Goal: Task Accomplishment & Management: Manage account settings

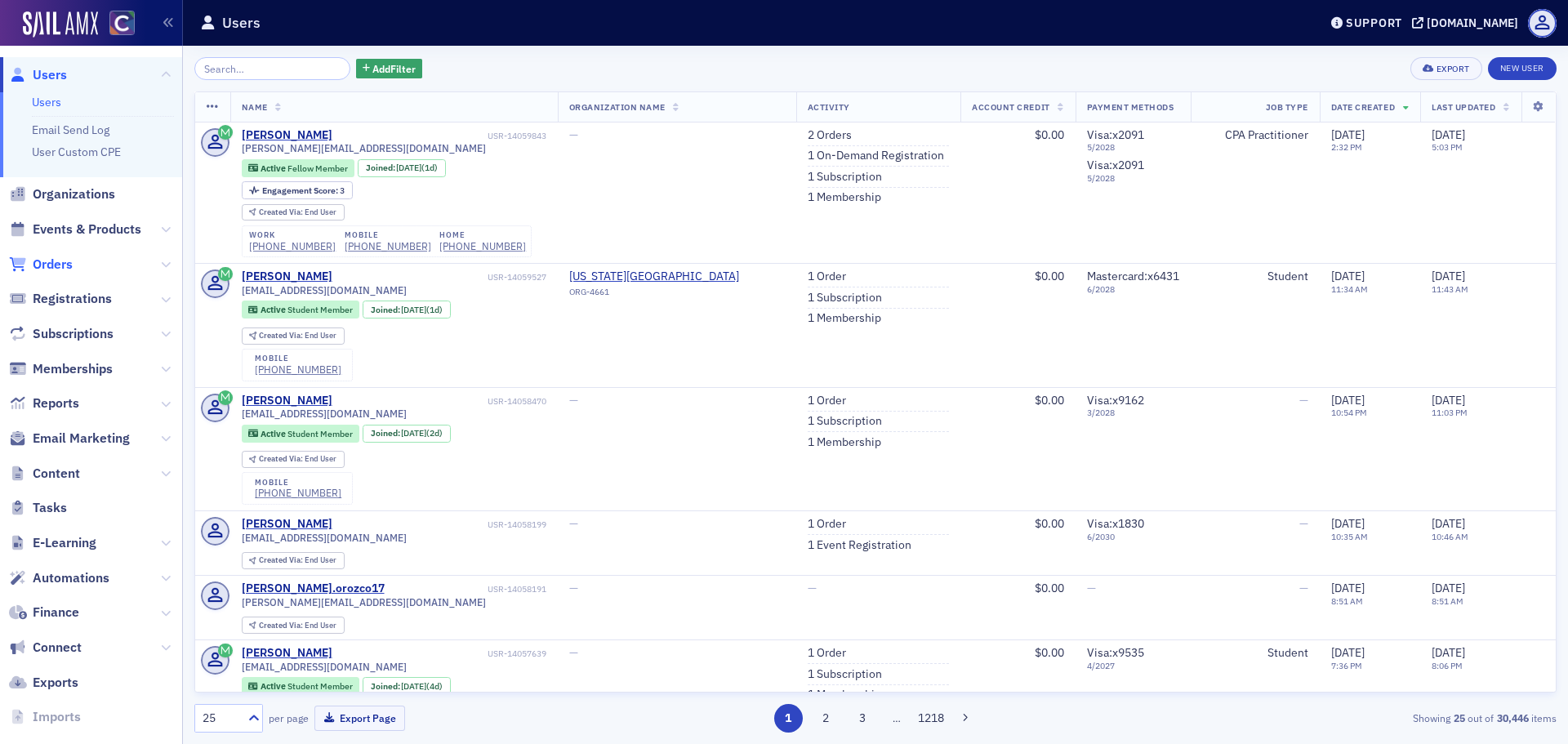
click at [64, 272] on span "Orders" at bounding box center [53, 265] width 40 height 18
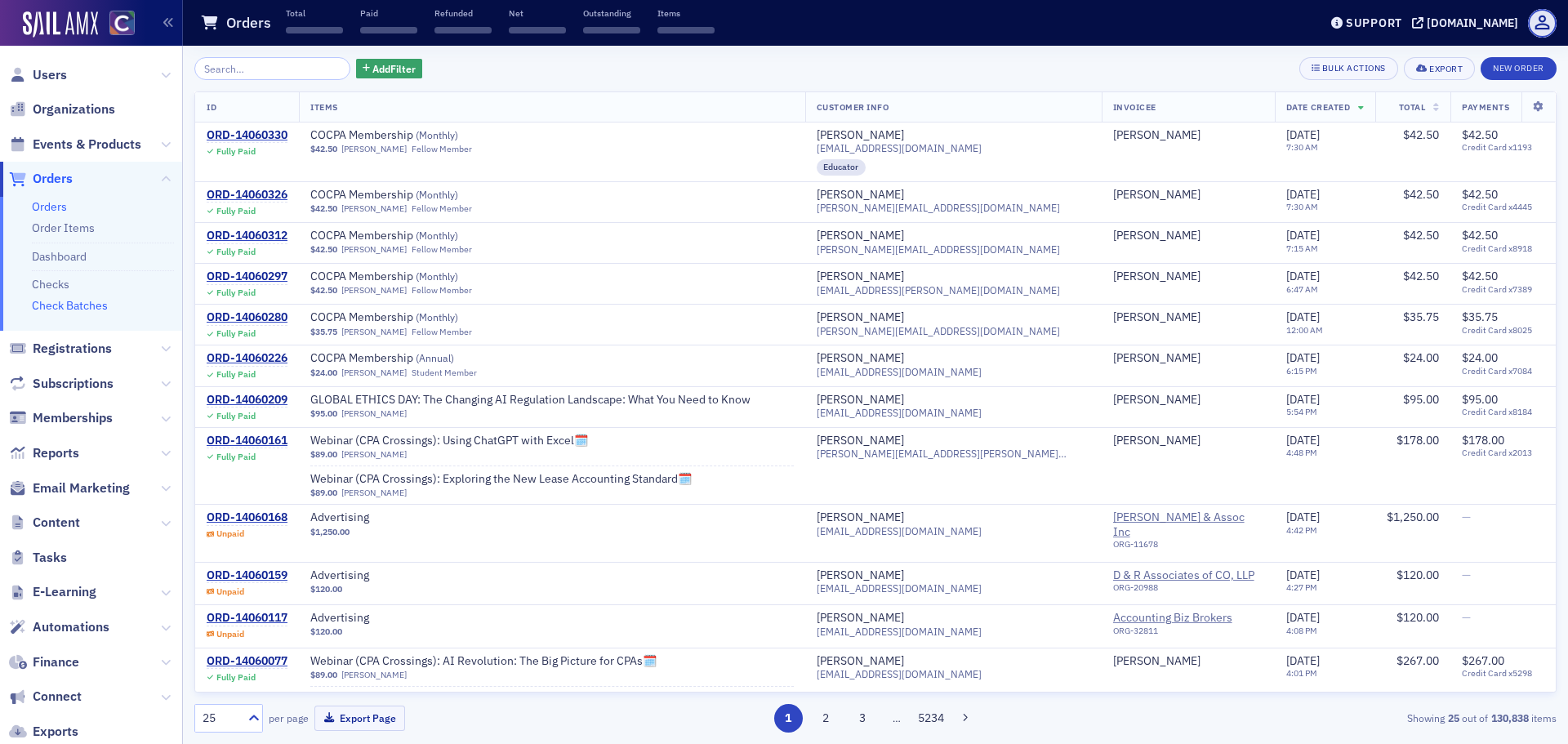
click at [67, 310] on link "Check Batches" at bounding box center [70, 305] width 76 height 14
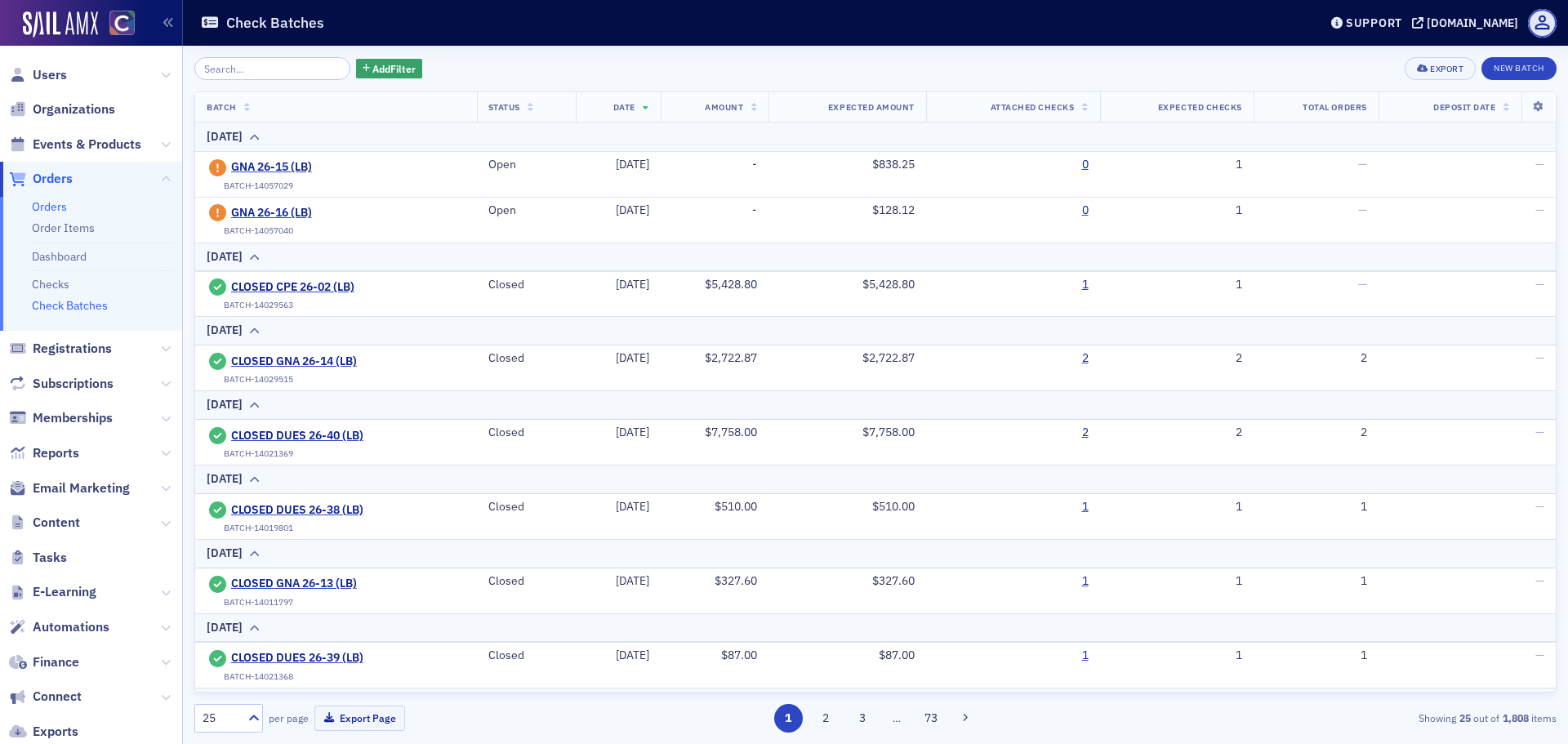
click at [53, 211] on link "Orders" at bounding box center [50, 206] width 35 height 14
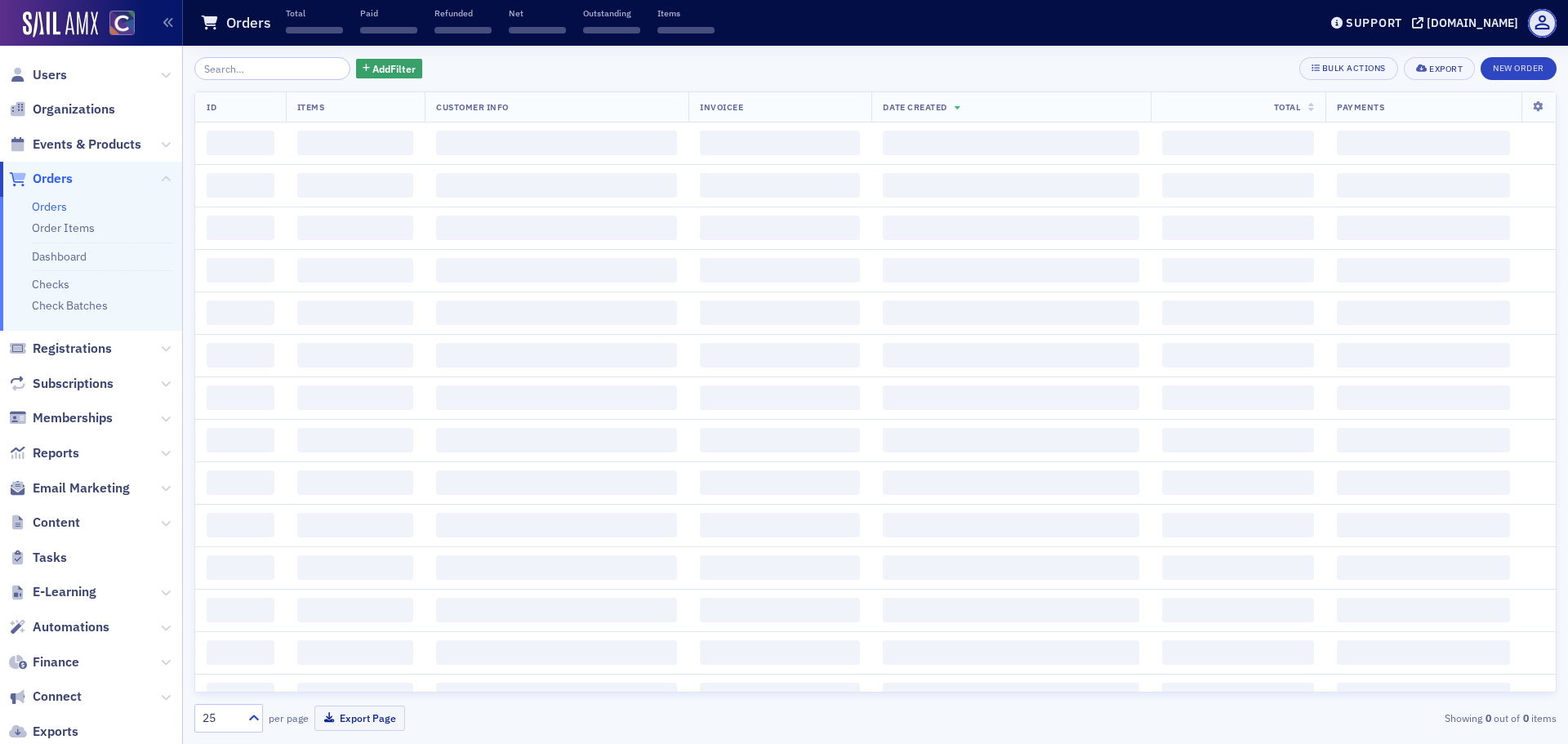
click at [402, 68] on button "Add Filter" at bounding box center [390, 69] width 67 height 20
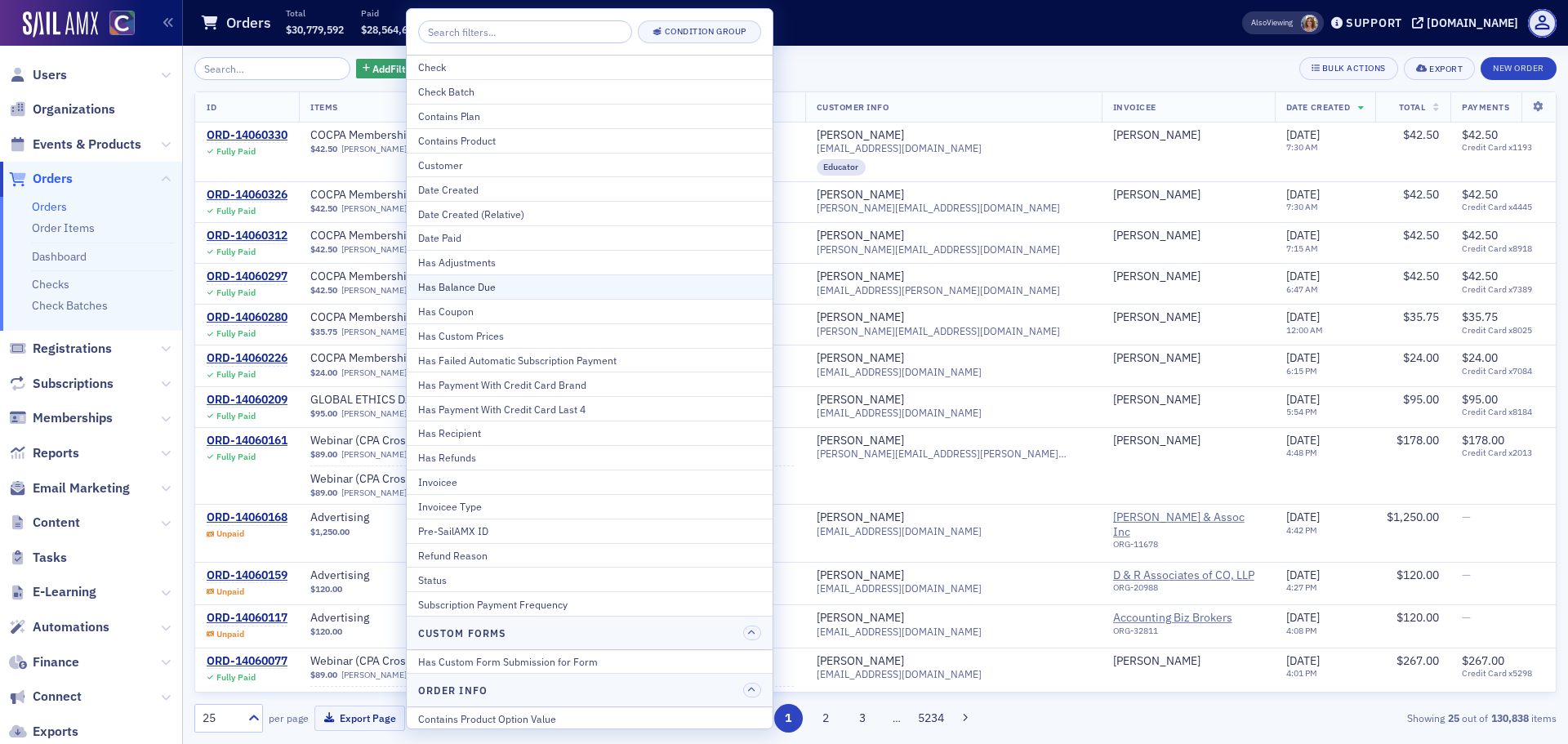
click at [475, 291] on div "Has Balance Due" at bounding box center [589, 286] width 343 height 14
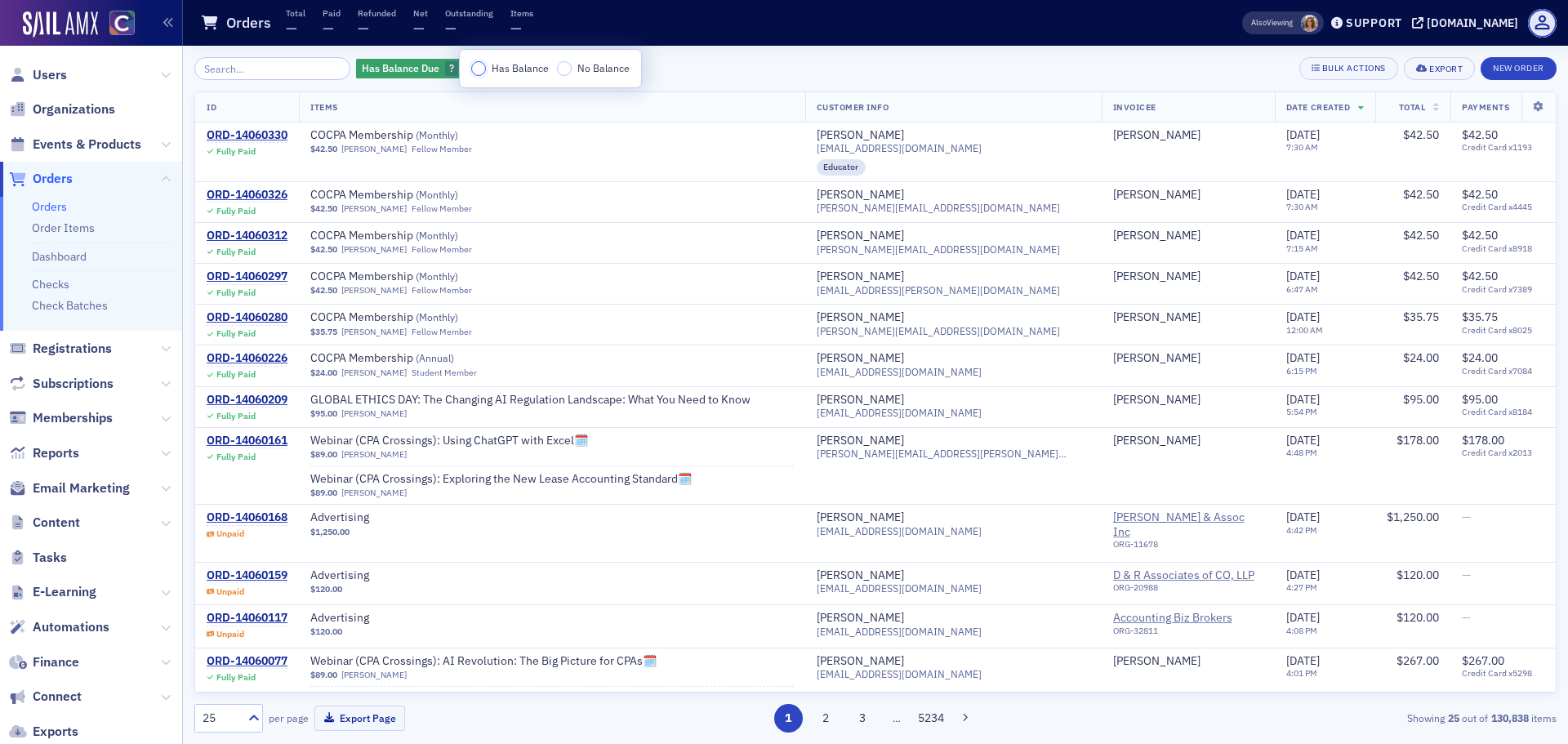
click at [479, 67] on input "Has Balance" at bounding box center [477, 68] width 14 height 14
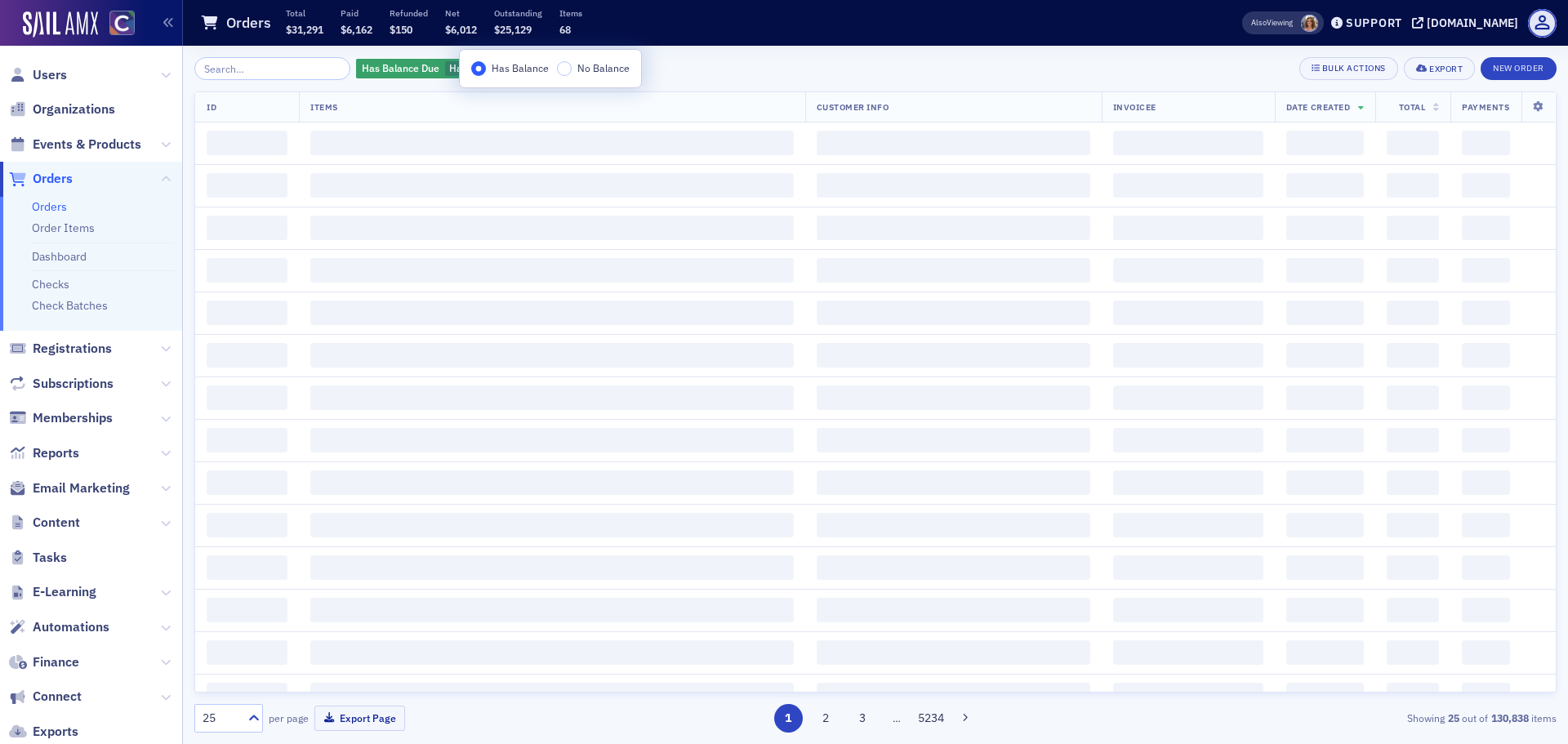
click at [774, 62] on div "Has Balance Due Has Balance Add Filter Bulk Actions Export New Order" at bounding box center [875, 68] width 1362 height 23
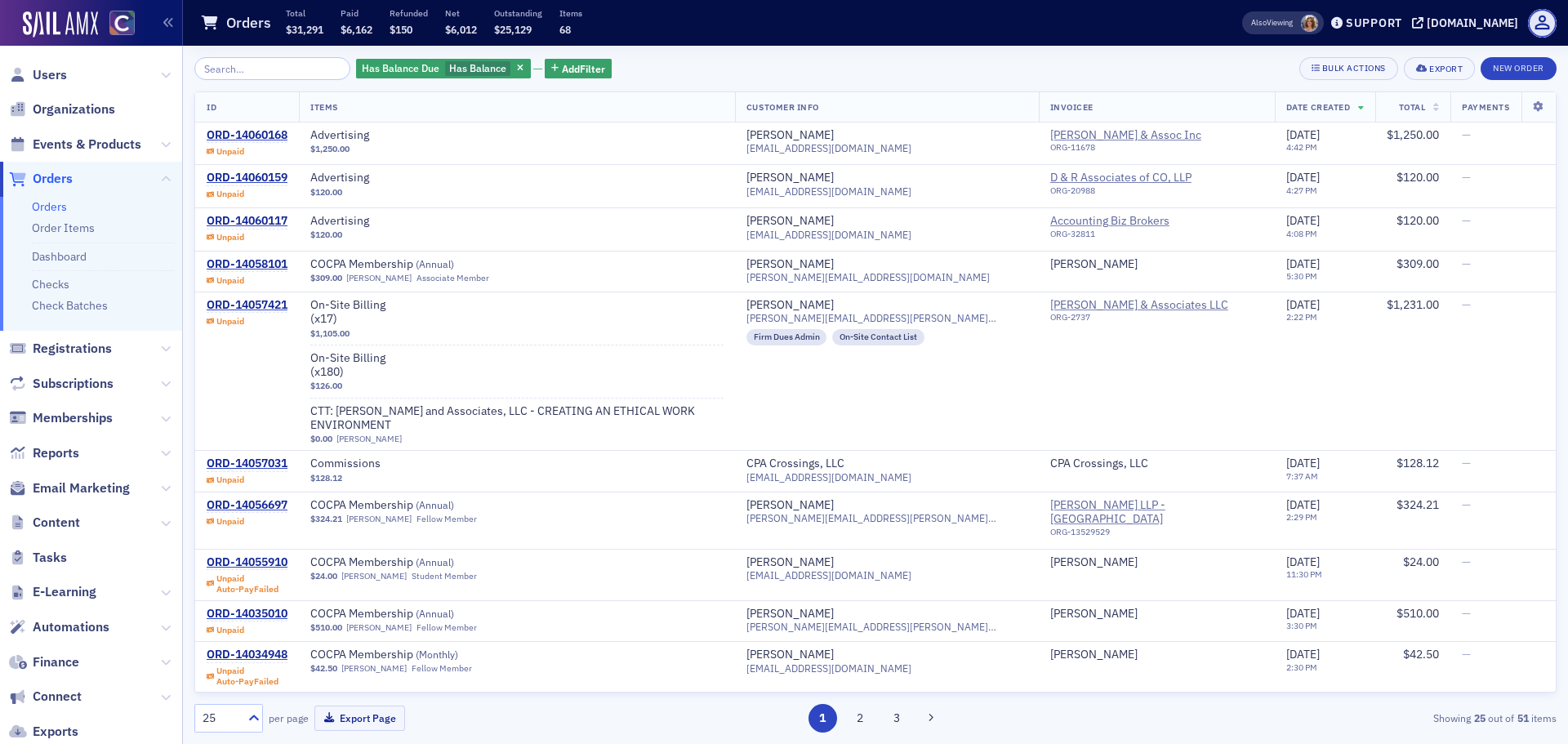
click at [1400, 104] on span "Total" at bounding box center [1412, 107] width 27 height 12
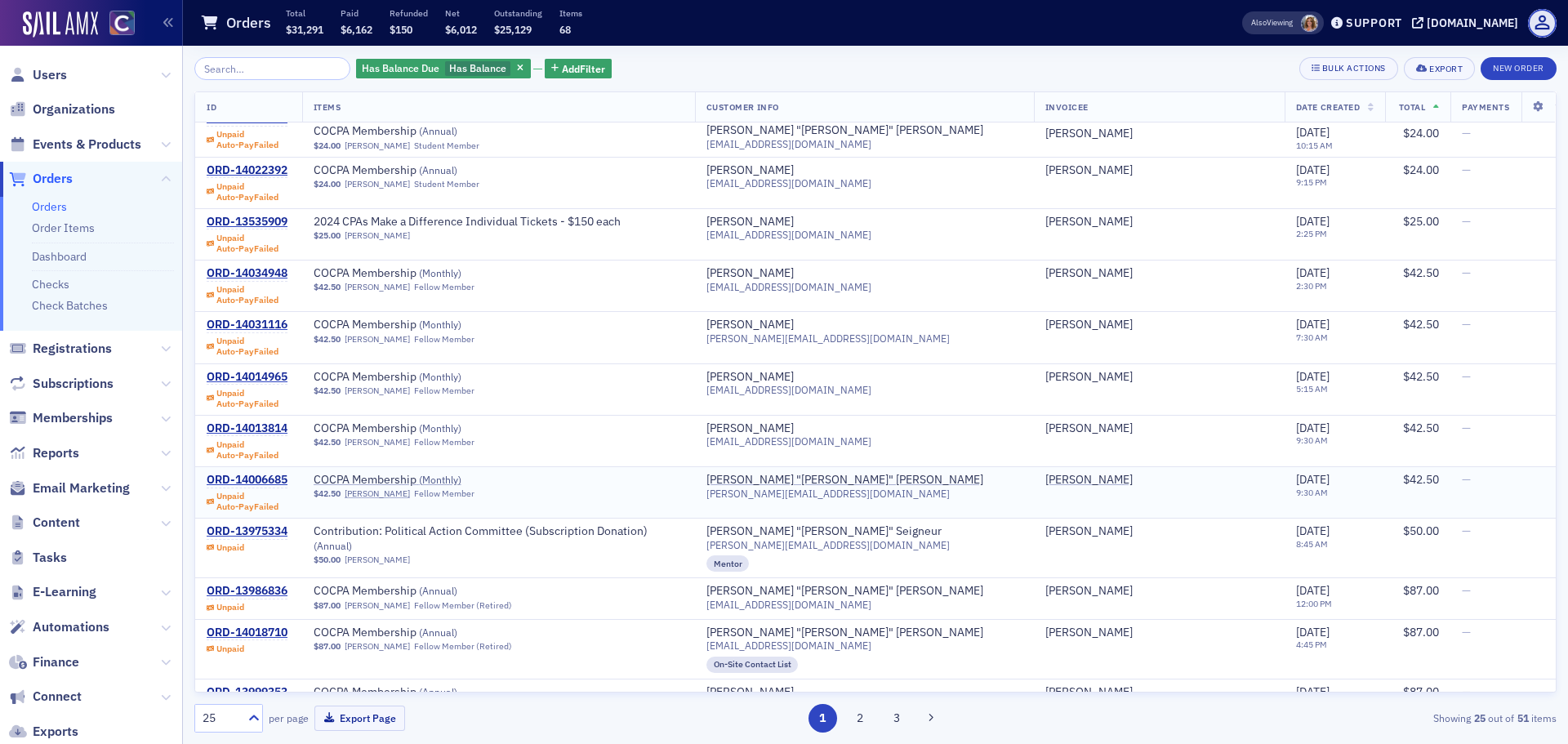
scroll to position [163, 0]
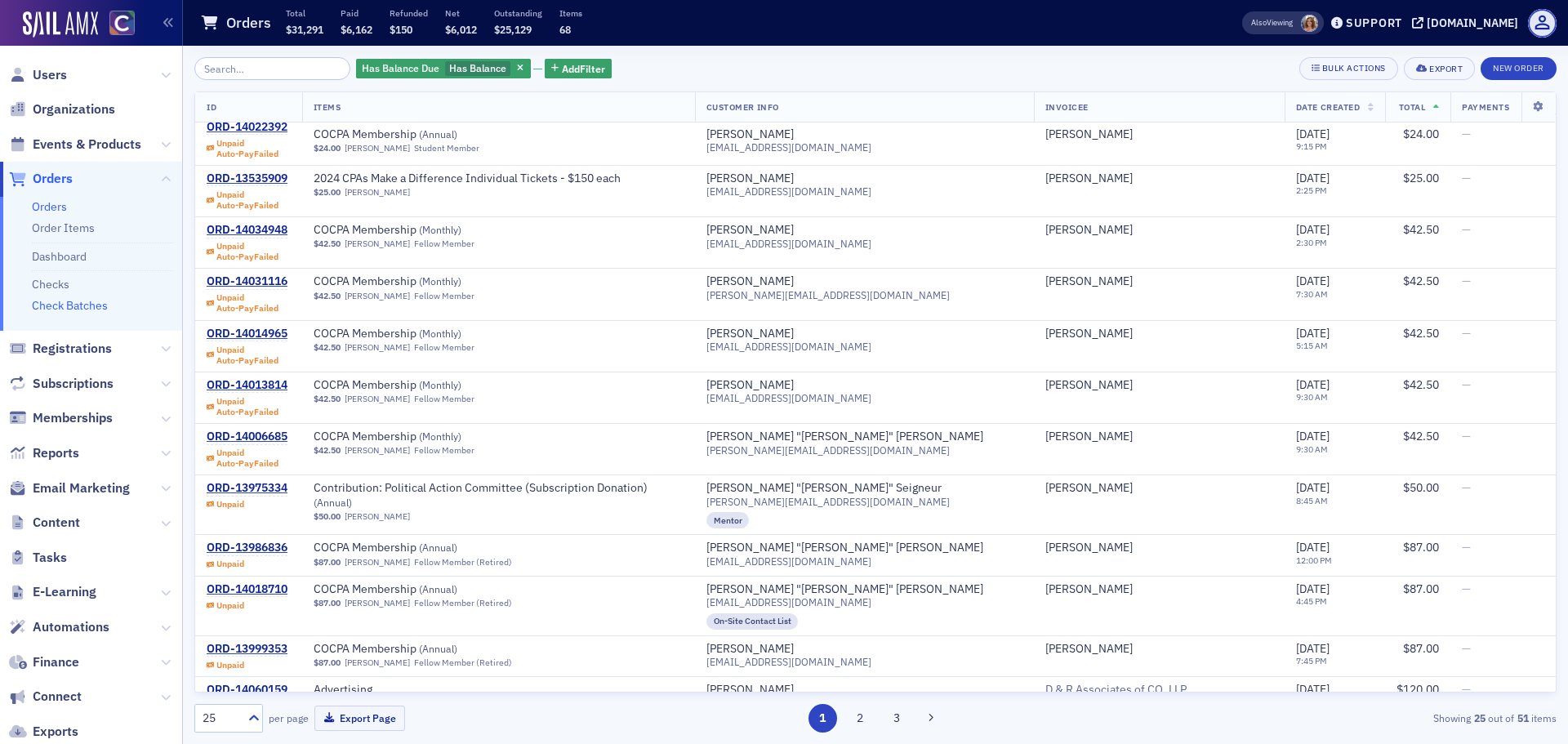
click at [83, 311] on link "Check Batches" at bounding box center [70, 305] width 76 height 14
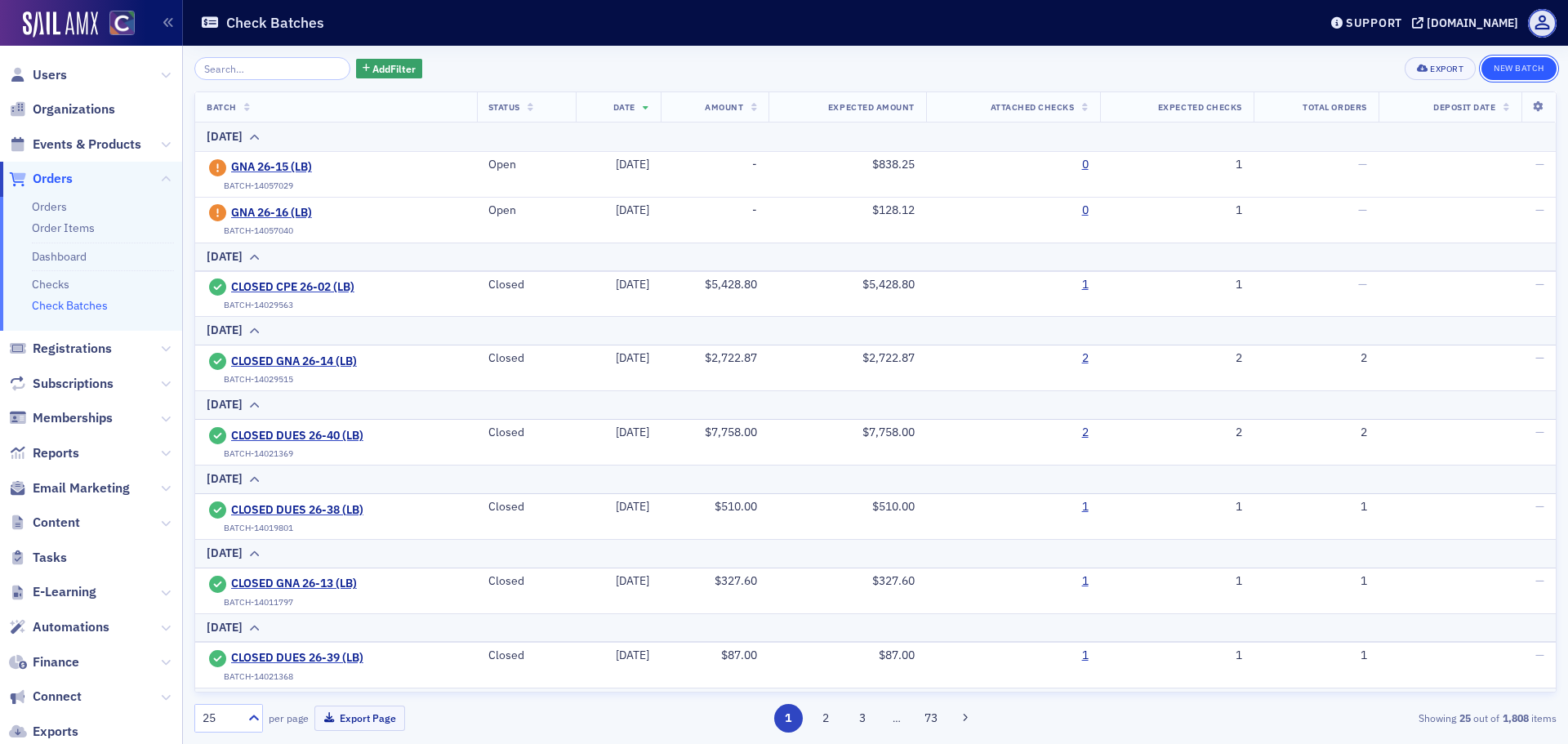
click at [1516, 62] on button "New Batch" at bounding box center [1518, 68] width 75 height 23
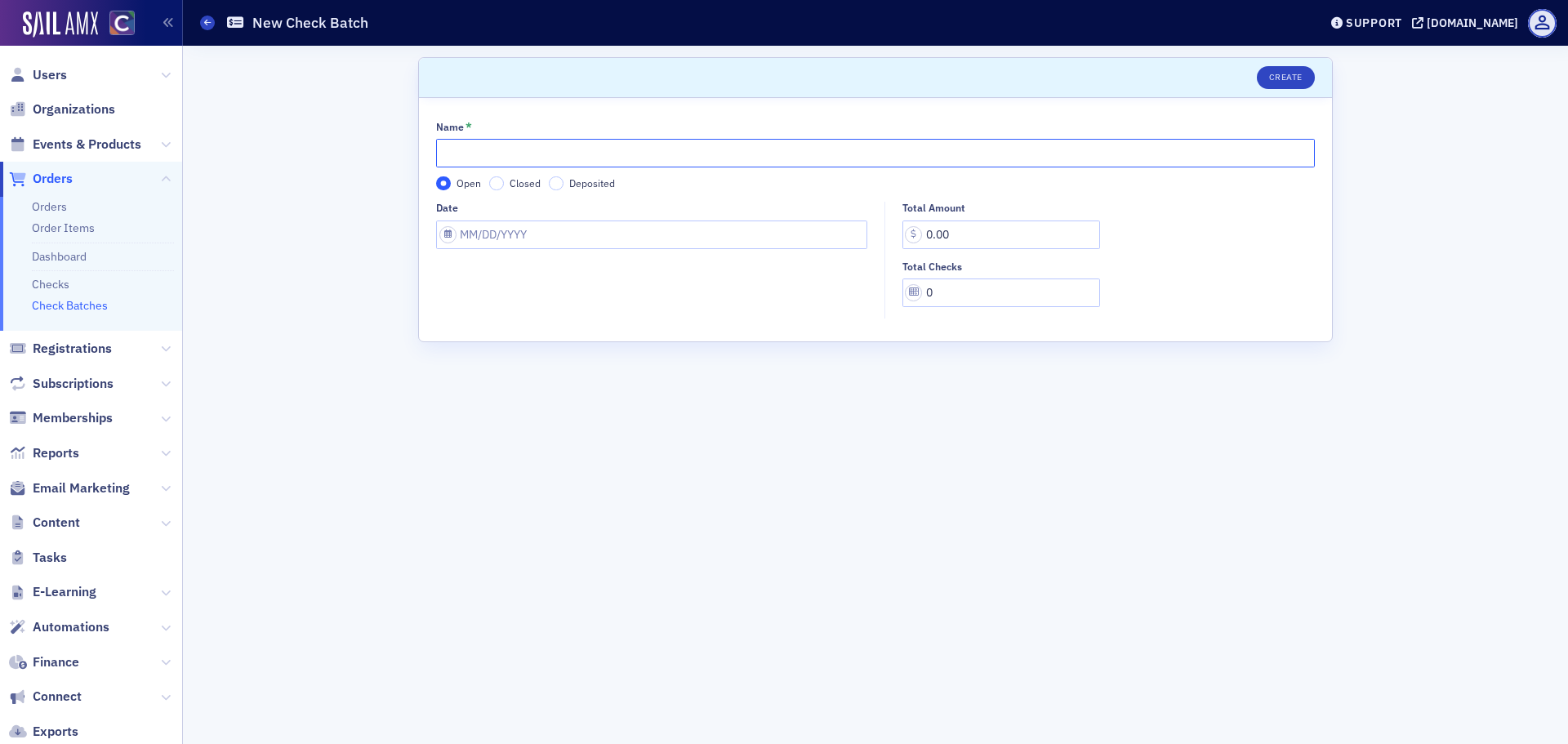
click at [476, 147] on input "Name *" at bounding box center [875, 153] width 878 height 29
type input "GNA 26-17 (LB)"
select select "8"
select select "2025"
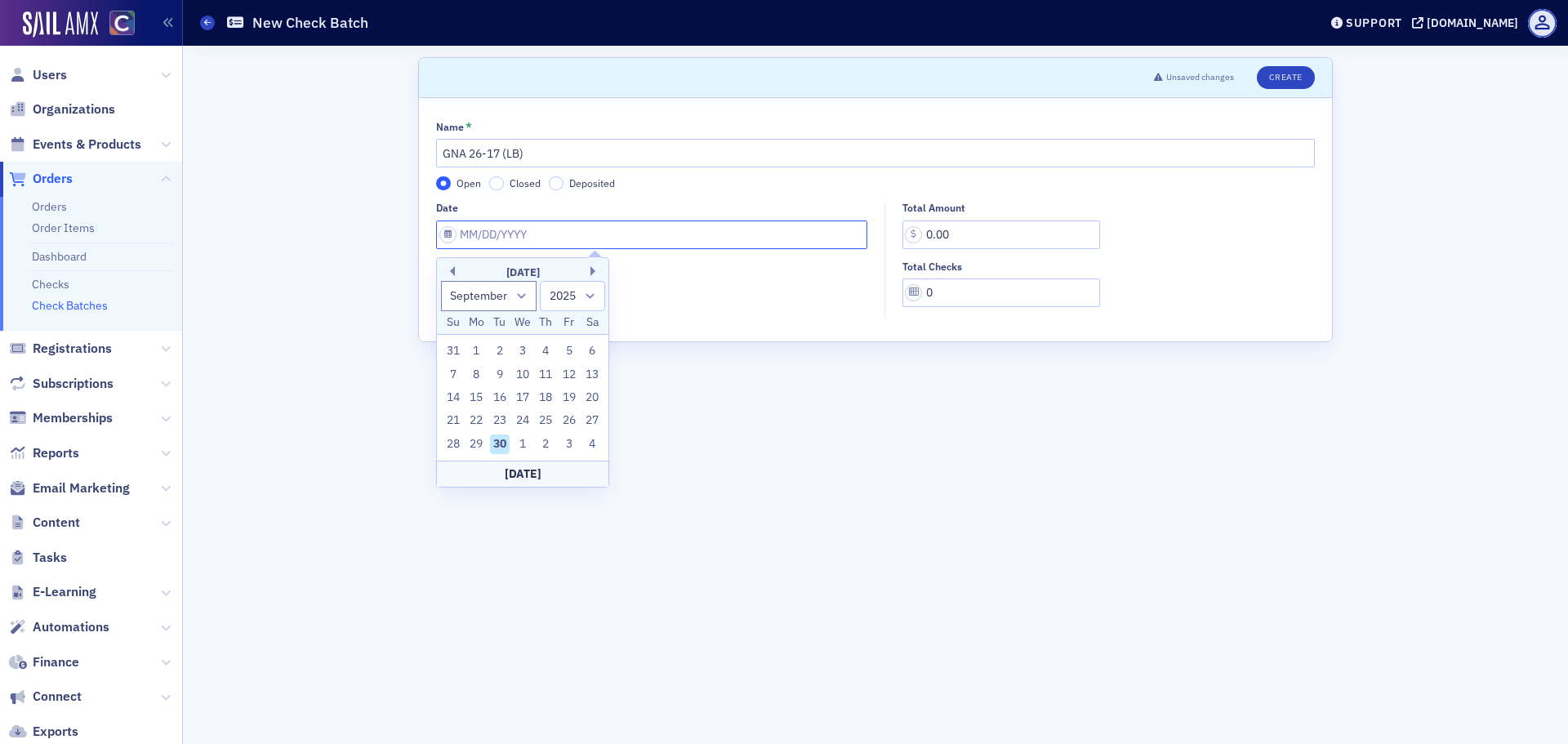
click at [461, 233] on input "Date" at bounding box center [652, 235] width 431 height 29
drag, startPoint x: 474, startPoint y: 444, endPoint x: 484, endPoint y: 444, distance: 10.0
click at [481, 444] on div "29" at bounding box center [476, 444] width 19 height 19
type input "[DATE]"
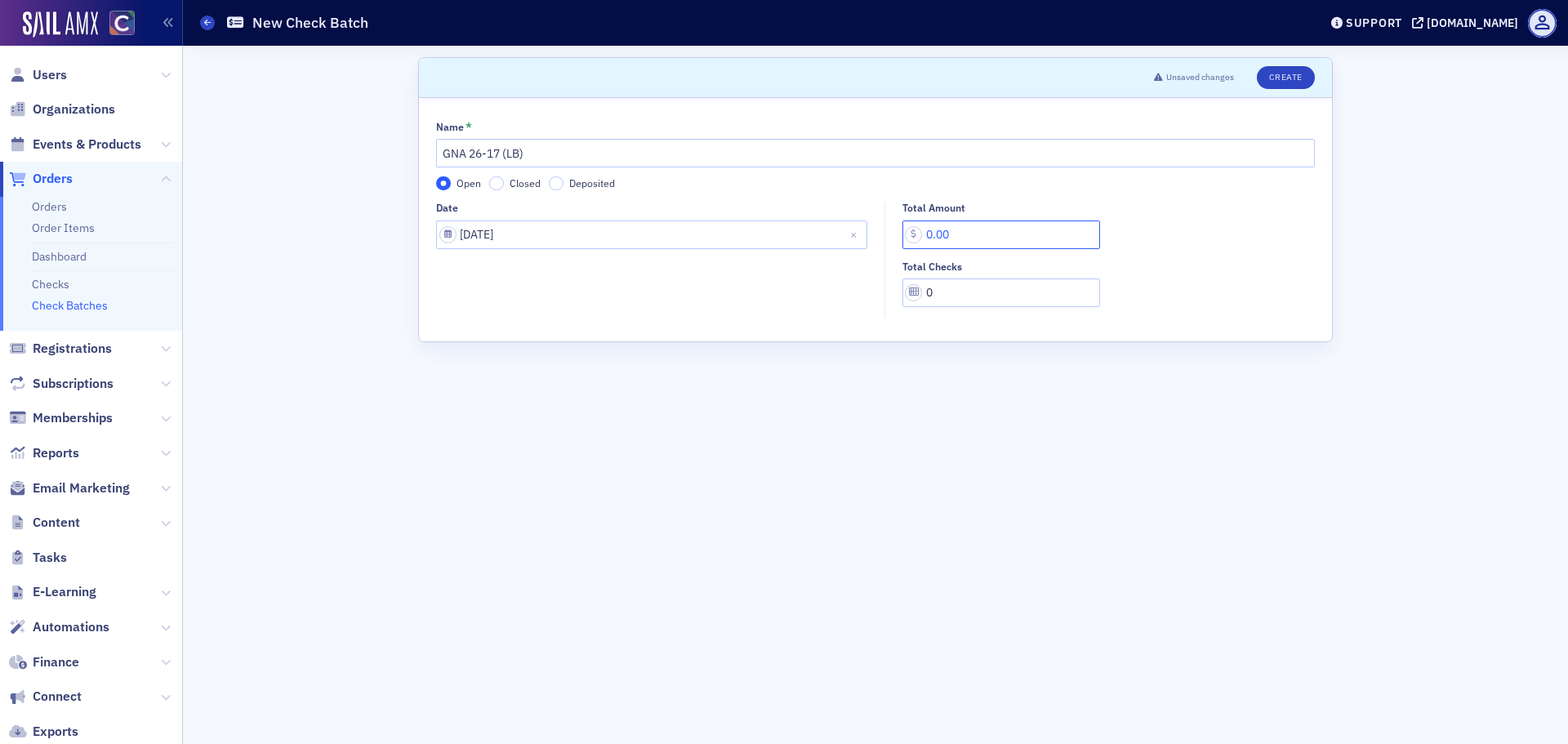
drag, startPoint x: 987, startPoint y: 229, endPoint x: 896, endPoint y: 237, distance: 91.4
click at [896, 237] on div "Total Amount 0.00 Total Checks 0" at bounding box center [1104, 254] width 439 height 105
type input "50.00"
type input "1"
click at [1285, 89] on header "Unsaved changes Create" at bounding box center [875, 78] width 913 height 40
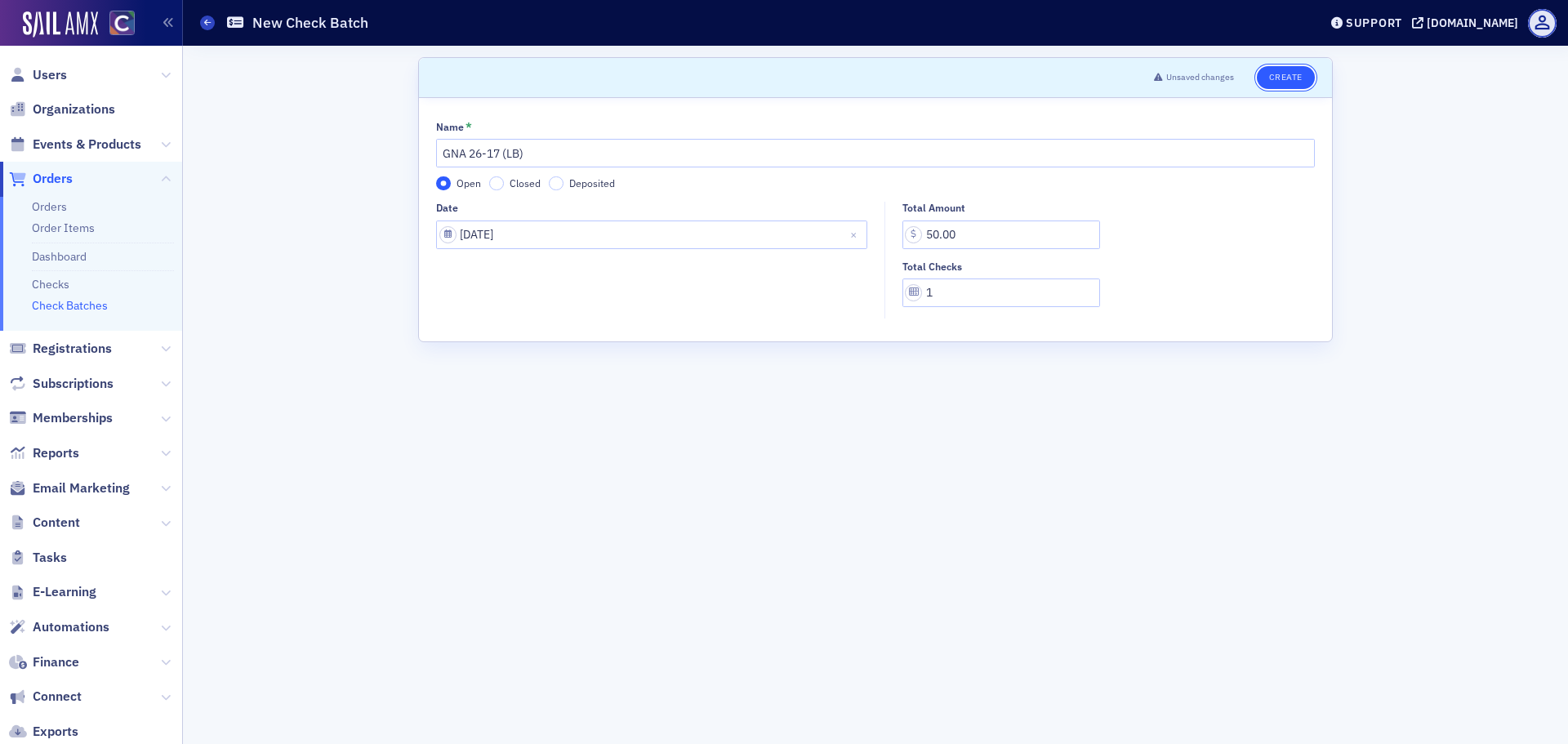
click at [1285, 77] on button "Create" at bounding box center [1285, 78] width 58 height 23
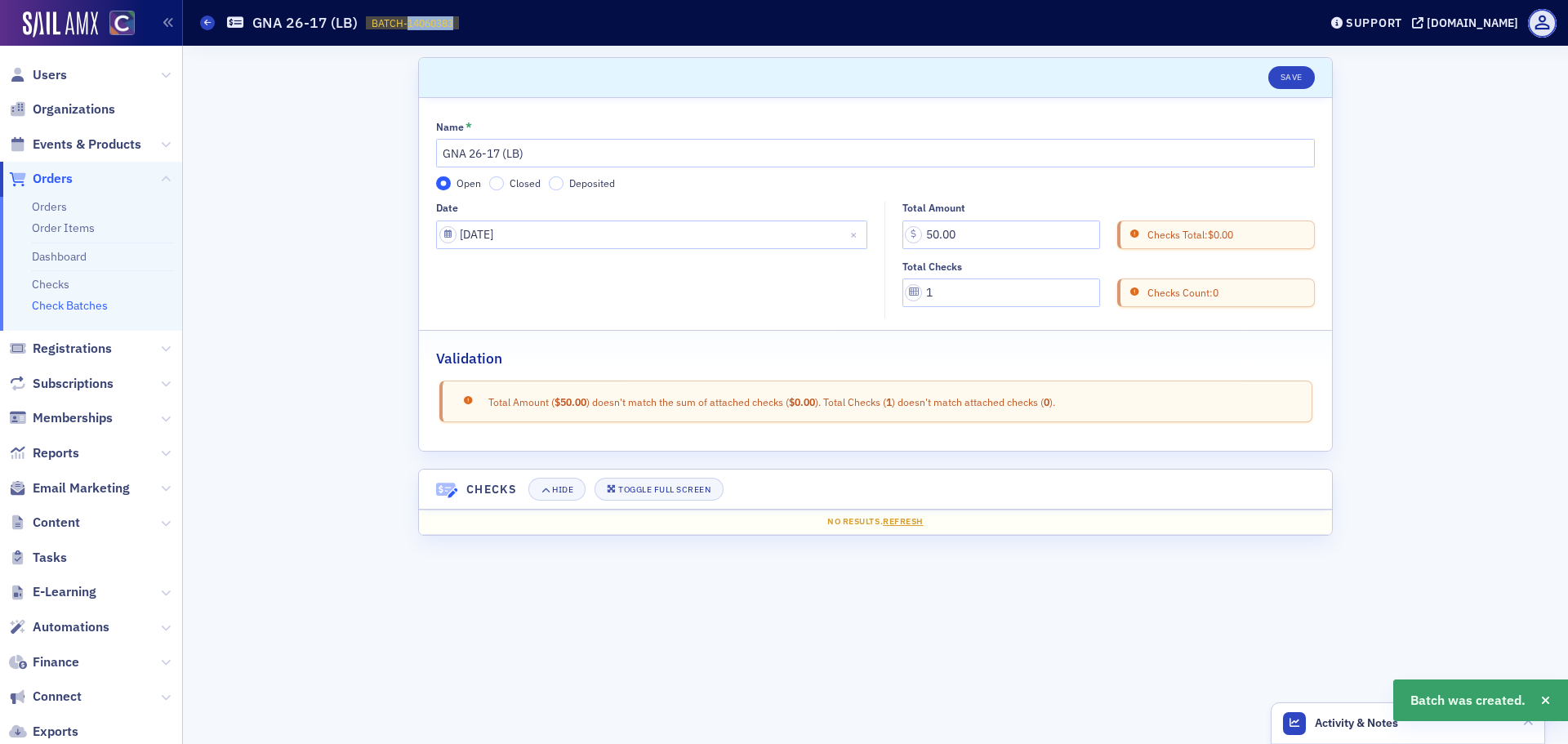
drag, startPoint x: 403, startPoint y: 23, endPoint x: 471, endPoint y: 20, distance: 68.1
click at [471, 20] on div "Check Batches GNA 26-17 (LB) BATCH-14060383 14060383" at bounding box center [747, 23] width 1093 height 31
copy span "14060383"
click at [204, 19] on icon at bounding box center [207, 22] width 7 height 8
